Goal: Task Accomplishment & Management: Manage account settings

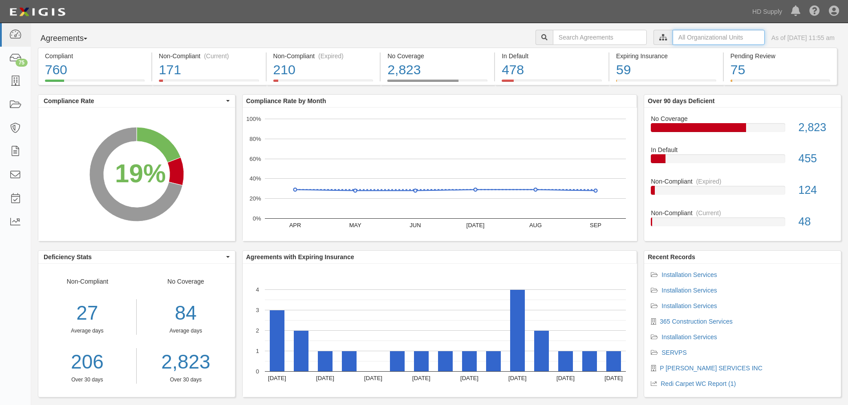
click at [673, 36] on input "text" at bounding box center [719, 37] width 92 height 15
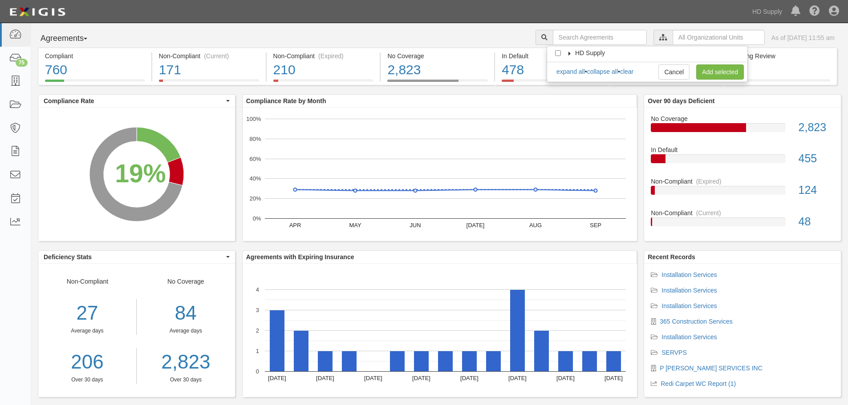
click at [568, 53] on icon at bounding box center [570, 54] width 6 height 4
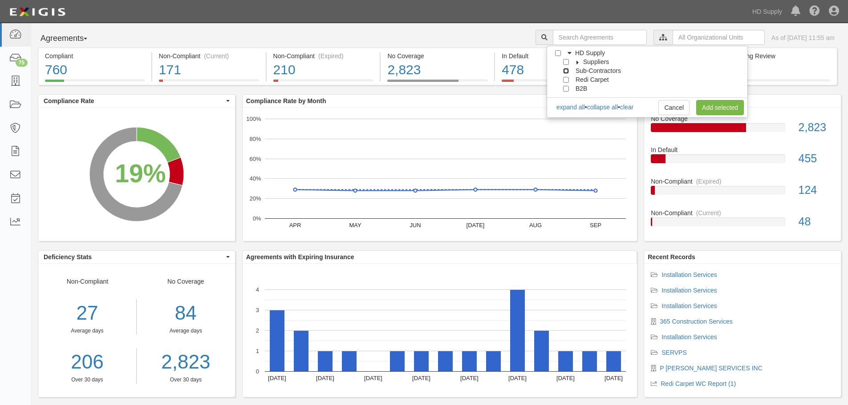
click at [568, 70] on input "Sub-Contractors" at bounding box center [566, 71] width 6 height 6
checkbox input "true"
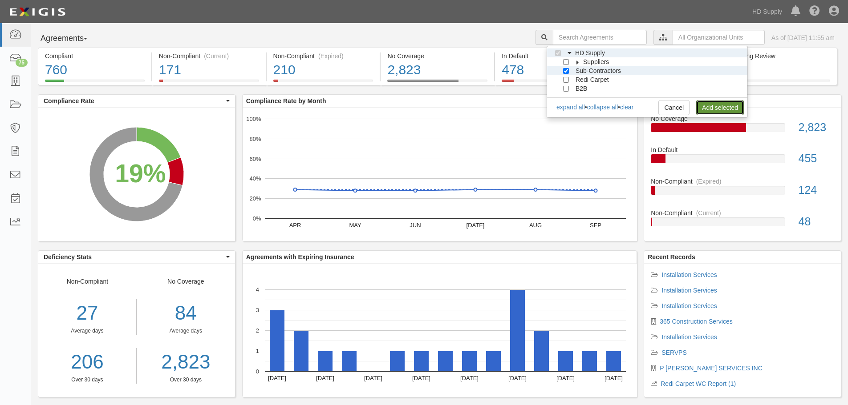
click at [708, 106] on link "Add selected" at bounding box center [720, 107] width 48 height 15
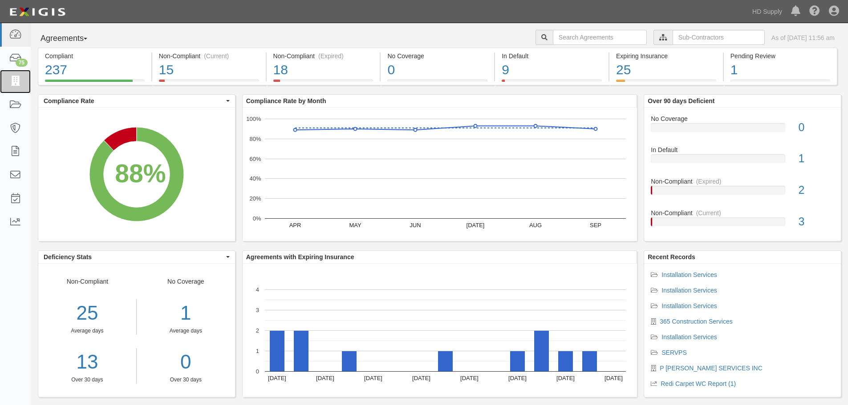
click at [13, 81] on icon at bounding box center [15, 82] width 12 height 10
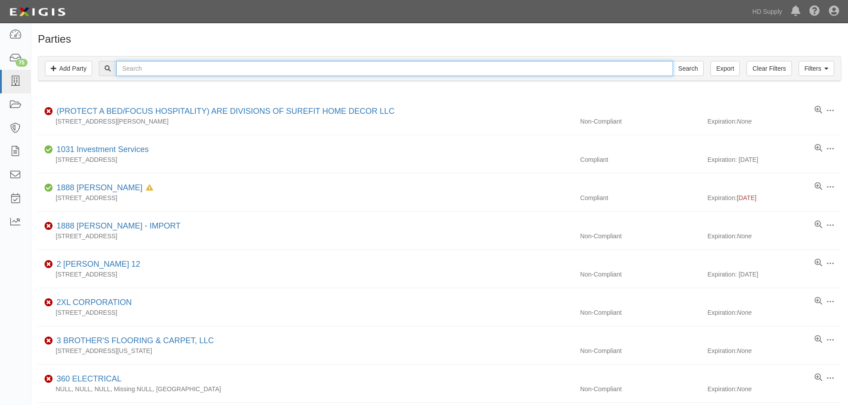
click at [153, 70] on input "text" at bounding box center [394, 68] width 556 height 15
type input "InstallNet"
click at [673, 61] on input "Search" at bounding box center [688, 68] width 31 height 15
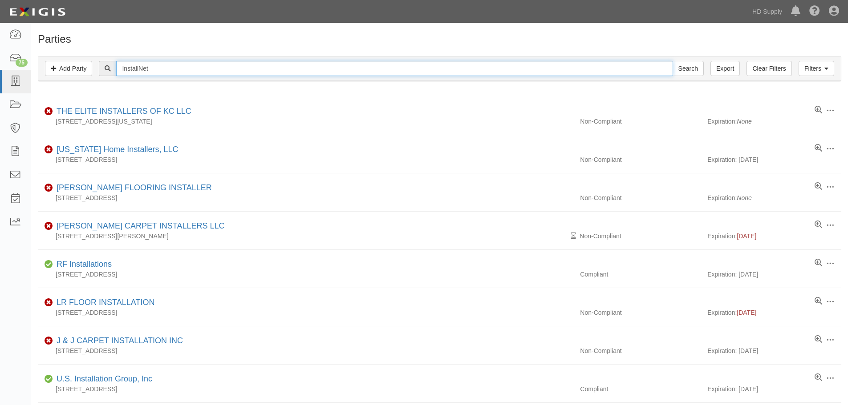
click at [141, 69] on input "InstallNet" at bounding box center [394, 68] width 556 height 15
click at [158, 70] on input "Install Net" at bounding box center [394, 68] width 556 height 15
type input "Install Net"
click at [673, 61] on input "Search" at bounding box center [688, 68] width 31 height 15
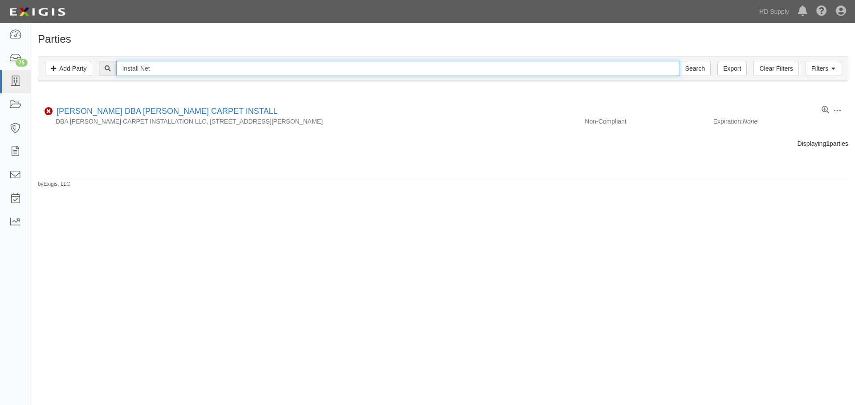
drag, startPoint x: 155, startPoint y: 67, endPoint x: 141, endPoint y: 68, distance: 14.3
click at [141, 68] on input "Install Net" at bounding box center [397, 68] width 563 height 15
type input "InstallNet Inter"
click at [679, 61] on input "Search" at bounding box center [694, 68] width 31 height 15
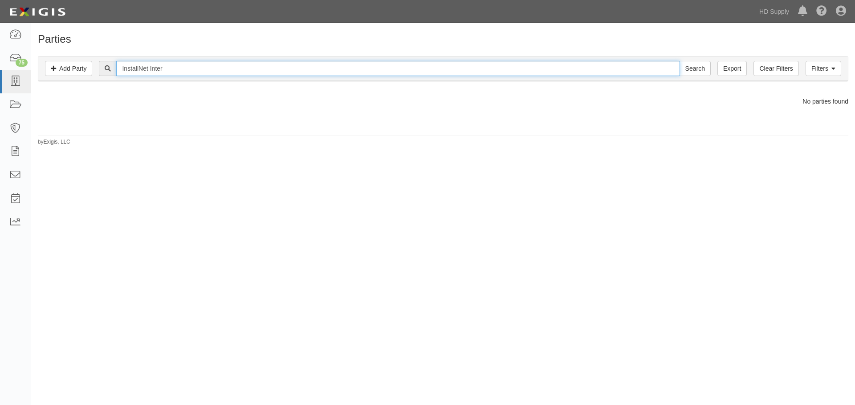
click at [172, 69] on input "InstallNet Inter" at bounding box center [397, 68] width 563 height 15
drag, startPoint x: 172, startPoint y: 69, endPoint x: 124, endPoint y: 67, distance: 48.1
click at [124, 67] on input "InstallNet Inter" at bounding box center [397, 68] width 563 height 15
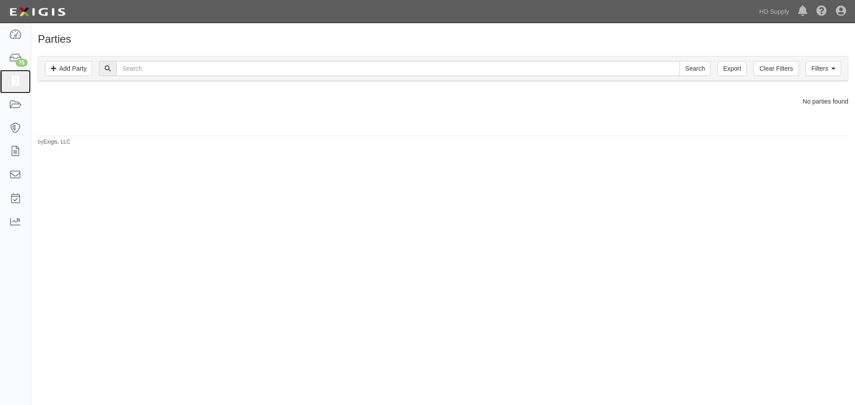
click at [16, 82] on icon at bounding box center [15, 82] width 12 height 10
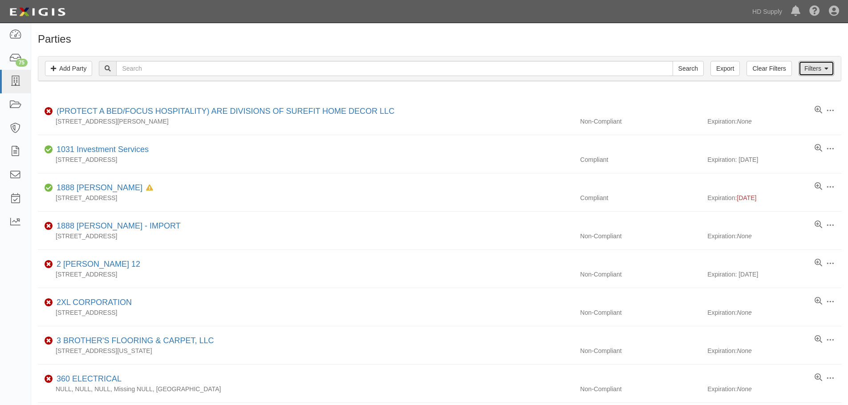
click at [826, 70] on icon at bounding box center [826, 69] width 4 height 6
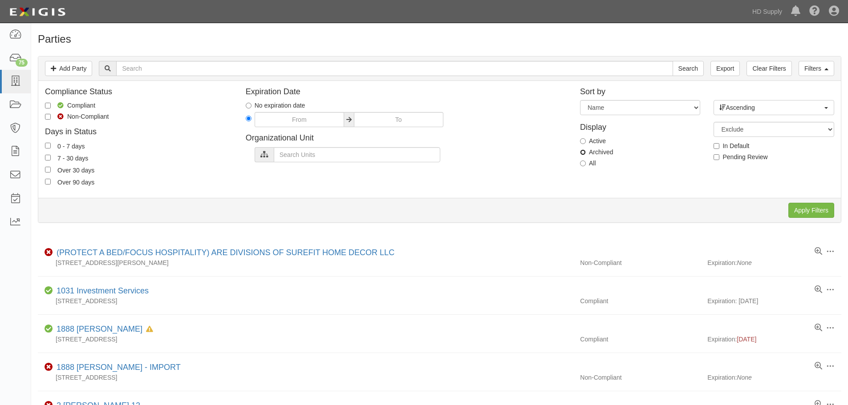
click at [585, 153] on input "Archived" at bounding box center [583, 153] width 6 height 6
radio input "true"
click at [630, 109] on select "Expiration Name" at bounding box center [640, 107] width 120 height 15
click at [292, 157] on input "text" at bounding box center [357, 154] width 166 height 15
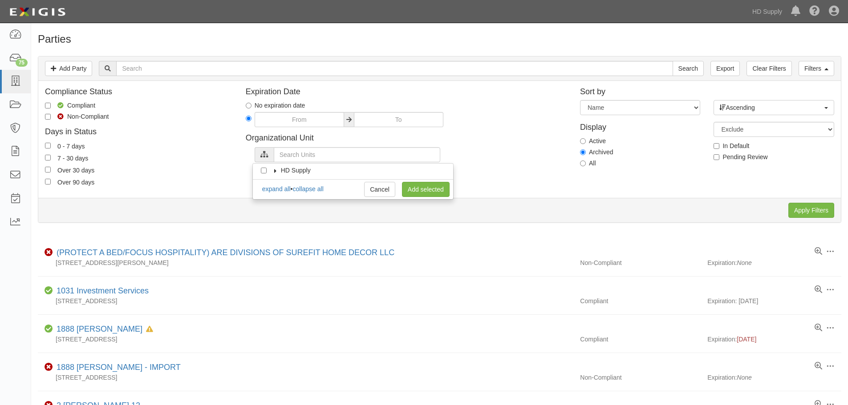
click at [276, 170] on icon at bounding box center [275, 171] width 6 height 4
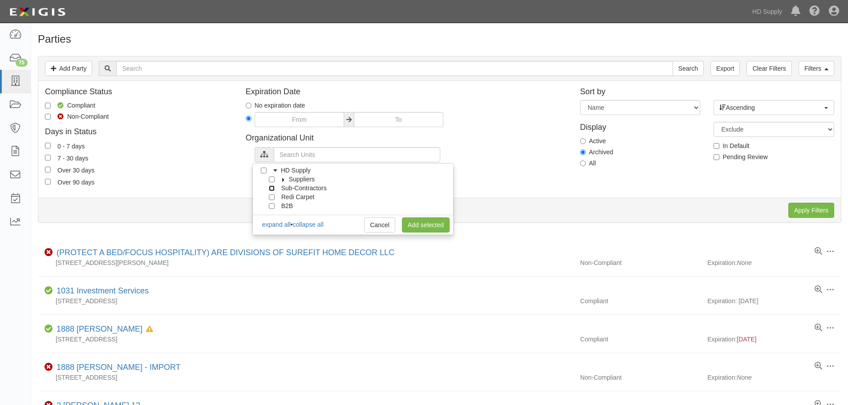
click at [273, 189] on input "Sub-Contractors" at bounding box center [272, 189] width 6 height 6
checkbox input "true"
click at [418, 227] on link "Add selected" at bounding box center [426, 225] width 48 height 15
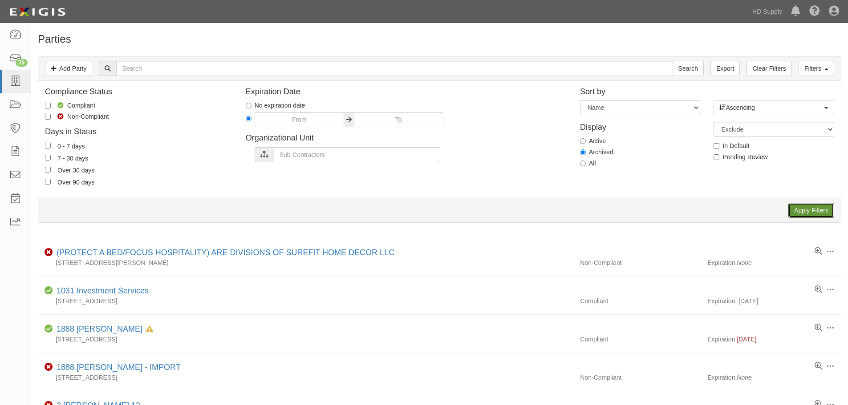
click at [804, 212] on input "Apply Filters" at bounding box center [811, 210] width 46 height 15
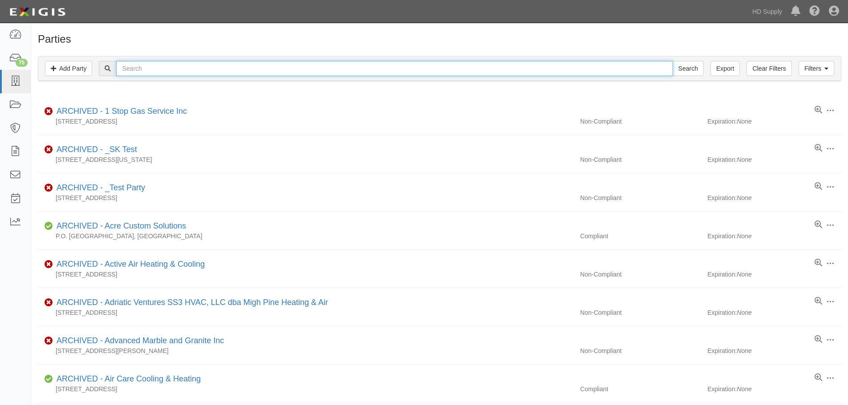
click at [163, 71] on input "text" at bounding box center [394, 68] width 556 height 15
type input "InstallNet"
click at [673, 61] on input "Search" at bounding box center [688, 68] width 31 height 15
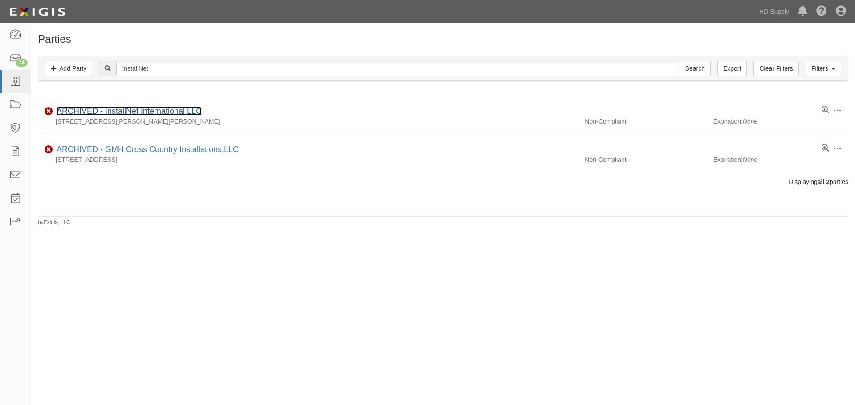
click at [149, 112] on link "ARCHIVED - InstallNet International LLC" at bounding box center [129, 111] width 145 height 9
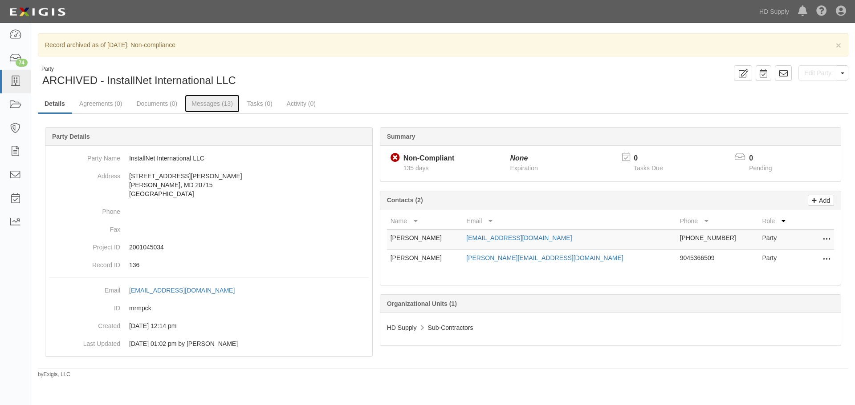
click at [214, 106] on link "Messages (13)" at bounding box center [212, 104] width 55 height 18
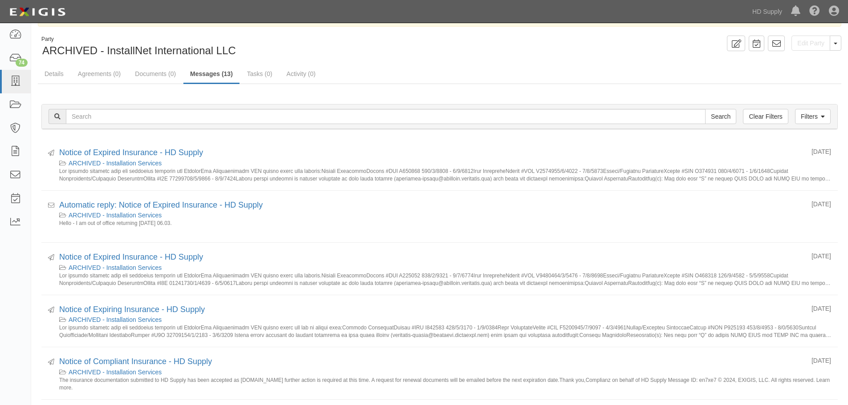
scroll to position [45, 0]
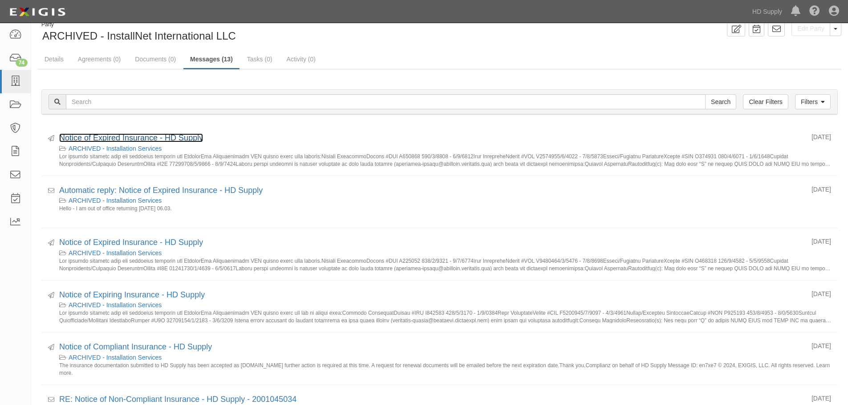
click at [185, 141] on link "Notice of Expired Insurance - HD Supply" at bounding box center [131, 138] width 144 height 9
click at [56, 68] on link "Details" at bounding box center [54, 59] width 32 height 18
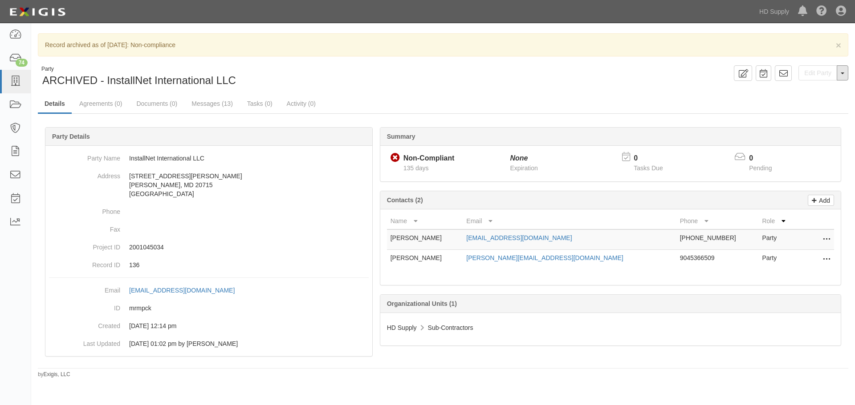
click at [843, 76] on button "Toggle Party Dropdown" at bounding box center [842, 72] width 12 height 15
click at [815, 105] on button "Unarchive Party" at bounding box center [812, 102] width 70 height 13
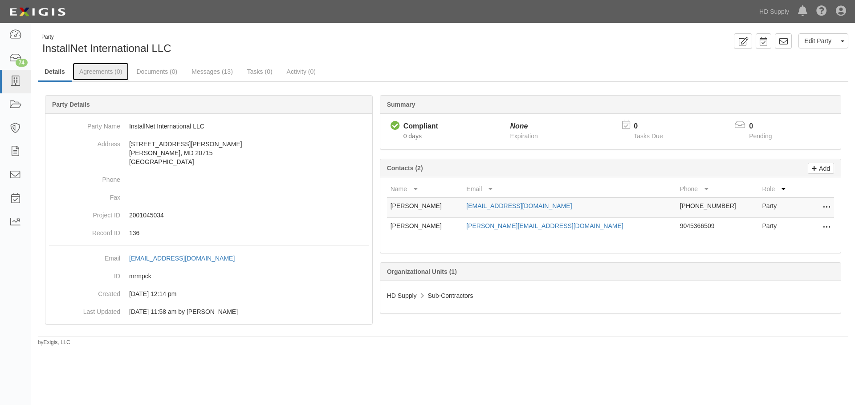
click at [109, 73] on link "Agreements (0)" at bounding box center [101, 72] width 56 height 18
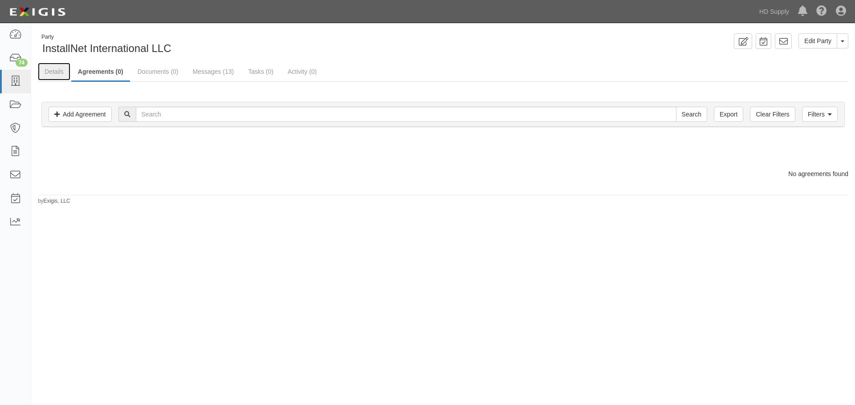
click at [55, 73] on link "Details" at bounding box center [54, 72] width 32 height 18
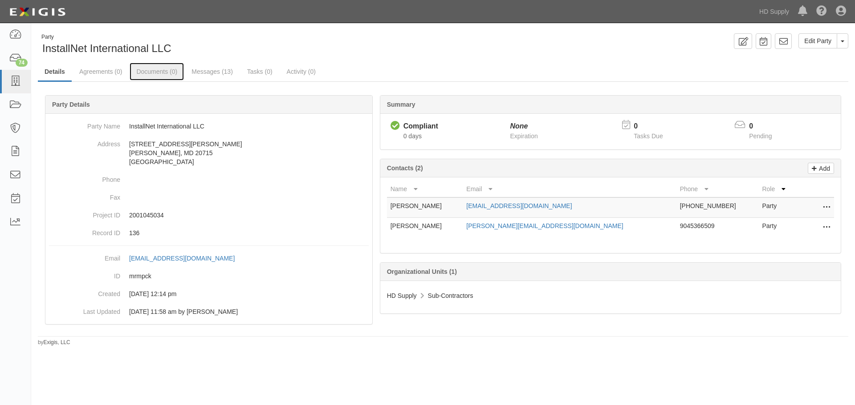
click at [156, 75] on link "Documents (0)" at bounding box center [157, 72] width 54 height 18
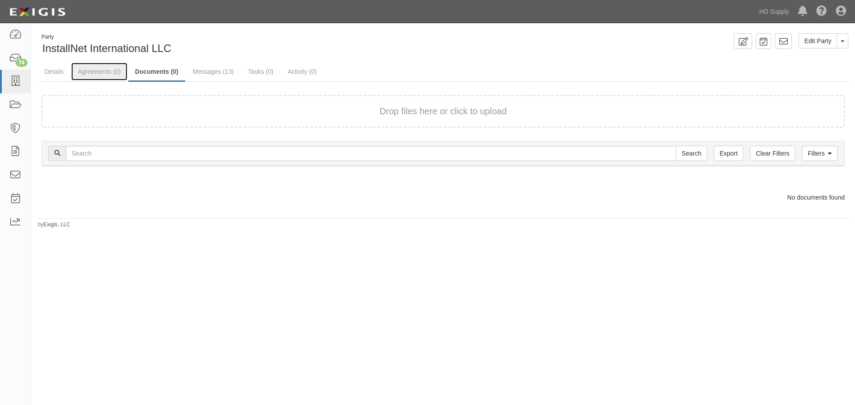
click at [108, 78] on link "Agreements (0)" at bounding box center [99, 72] width 56 height 18
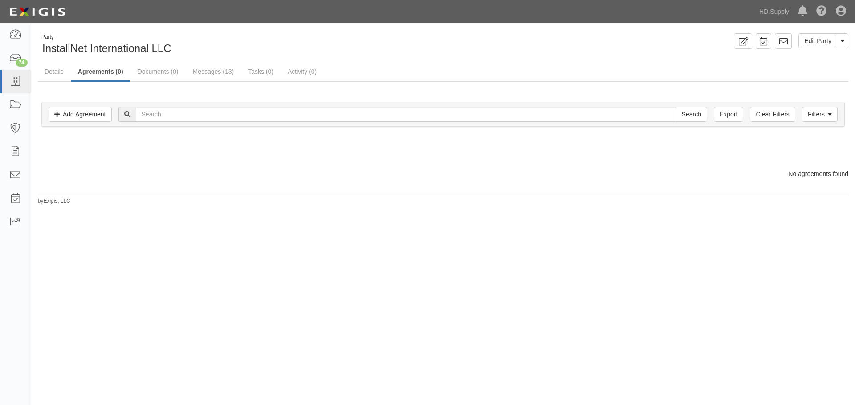
click at [101, 75] on link "Agreements (0)" at bounding box center [100, 72] width 59 height 19
click at [15, 109] on icon at bounding box center [15, 105] width 12 height 10
click at [54, 76] on link "Details" at bounding box center [54, 72] width 32 height 18
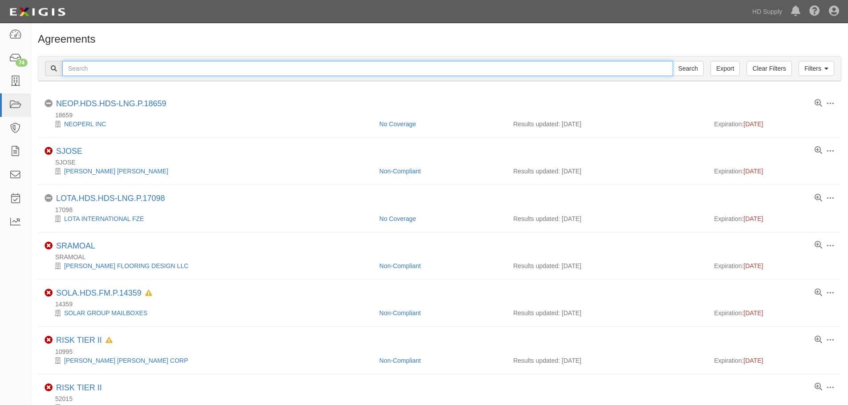
click at [155, 68] on input "text" at bounding box center [367, 68] width 611 height 15
type input "InstallNet"
click at [673, 61] on input "Search" at bounding box center [688, 68] width 31 height 15
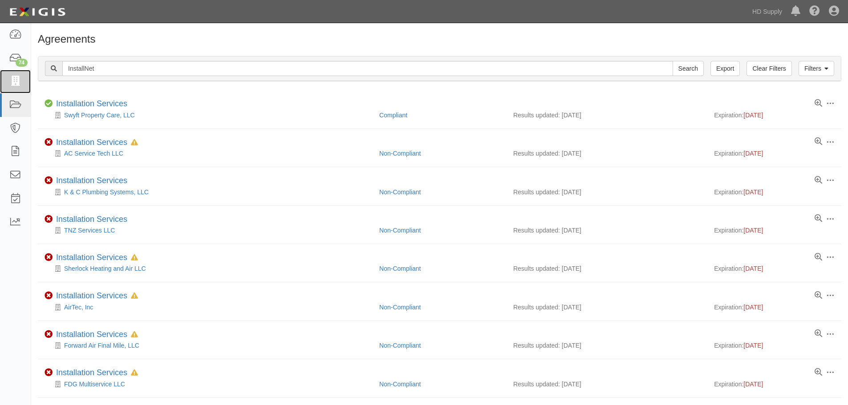
click at [17, 84] on icon at bounding box center [15, 82] width 12 height 10
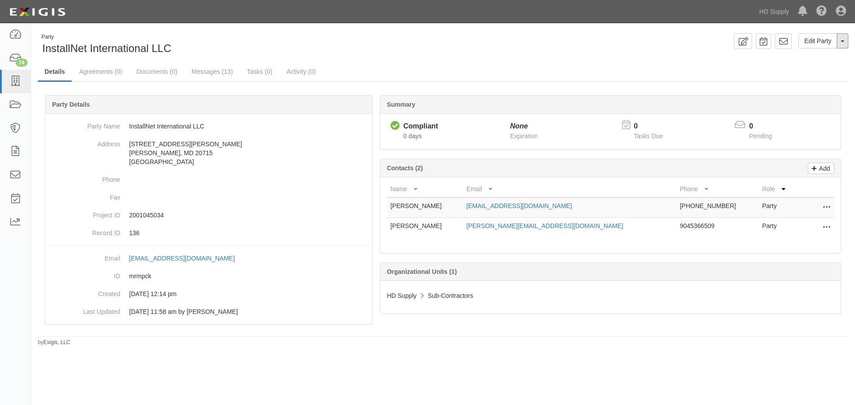
click at [841, 43] on button "Toggle Party Dropdown" at bounding box center [842, 40] width 12 height 15
click at [808, 69] on link "Archive Party" at bounding box center [812, 70] width 70 height 12
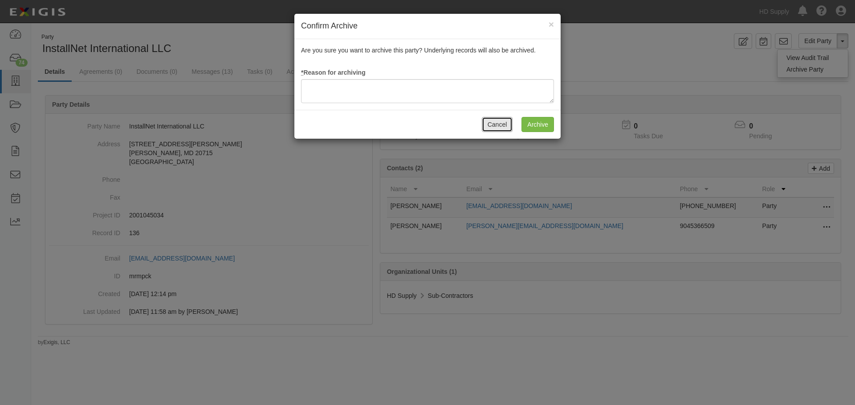
click at [503, 125] on button "Cancel" at bounding box center [497, 124] width 31 height 15
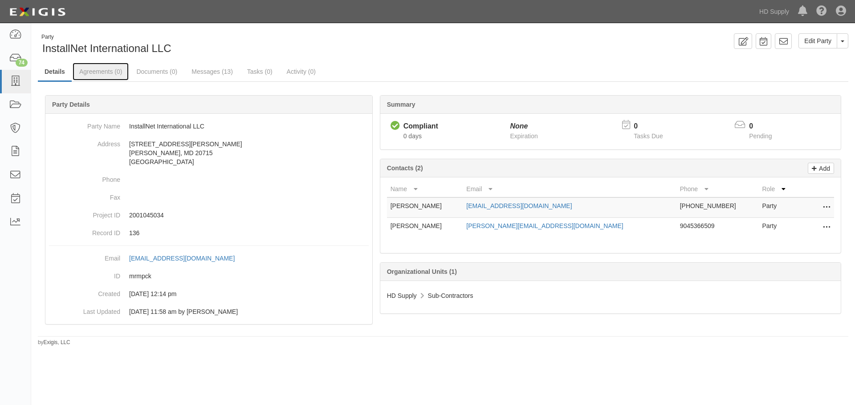
click at [96, 75] on link "Agreements (0)" at bounding box center [101, 72] width 56 height 18
